Goal: Task Accomplishment & Management: Use online tool/utility

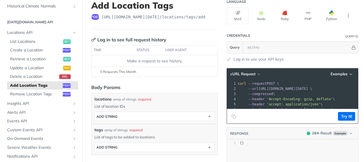
scroll to position [40, 0]
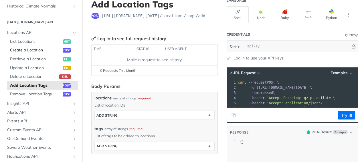
click at [41, 49] on span "Create a Location" at bounding box center [35, 50] width 51 height 6
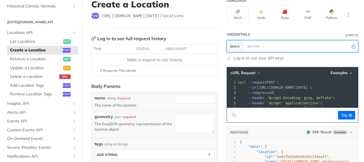
click at [256, 47] on input "text" at bounding box center [298, 45] width 106 height 11
click at [263, 46] on input "text" at bounding box center [298, 45] width 106 height 11
paste input "dawE3nP14wuHI7TbegG3lEAive0BLXqJ"
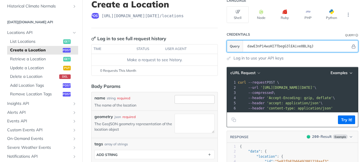
type input "dawE3nP14wuHI7TbegG3lEAive0BLXqJ"
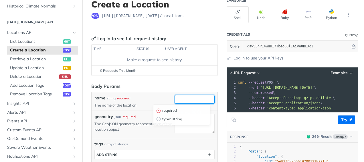
click at [190, 98] on input "name" at bounding box center [195, 99] width 40 height 9
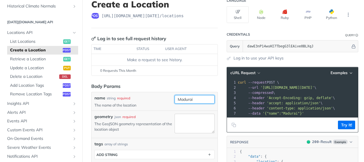
type input "Madurai"
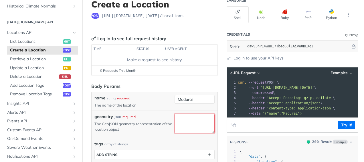
click at [185, 124] on textarea "geometry" at bounding box center [195, 122] width 40 height 19
paste textarea ""name": "[DATE][DOMAIN_NAME] Headquarters", "geometry": { "type": "Point", "coo…"
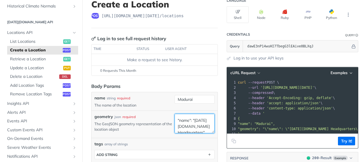
drag, startPoint x: 203, startPoint y: 119, endPoint x: 148, endPoint y: 99, distance: 58.3
click at [148, 99] on div "name string required The name of the location Madurai geometry json required Th…" at bounding box center [155, 139] width 120 height 88
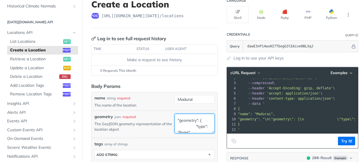
drag, startPoint x: 195, startPoint y: 126, endPoint x: 165, endPoint y: 114, distance: 32.7
click at [165, 114] on div "geometry json required The GeoJSON geometry representation of the location obje…" at bounding box center [155, 123] width 120 height 21
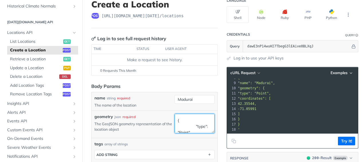
type textarea "{ "type": "Point", "coordinates": [42.355440, -71.059910] }"
click at [306, 106] on pre "-71.05991" at bounding box center [324, 108] width 174 height 5
click at [237, 121] on pre "}" at bounding box center [324, 123] width 174 height 5
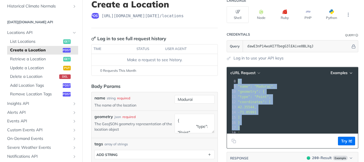
click at [238, 79] on span "{" at bounding box center [239, 81] width 2 height 4
copy div "{ 9 "name": "Madurai", 10 "geometry": { 11 "type": "Point", 12 "coordinates": […"
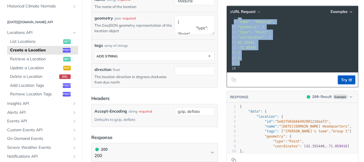
click at [339, 83] on button "Try It!" at bounding box center [346, 79] width 17 height 9
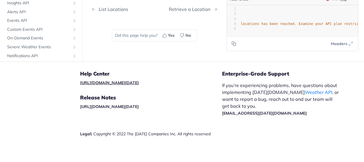
click at [124, 80] on link "[URL][DOMAIN_NAME][DATE]" at bounding box center [109, 82] width 59 height 5
